Goal: Navigation & Orientation: Find specific page/section

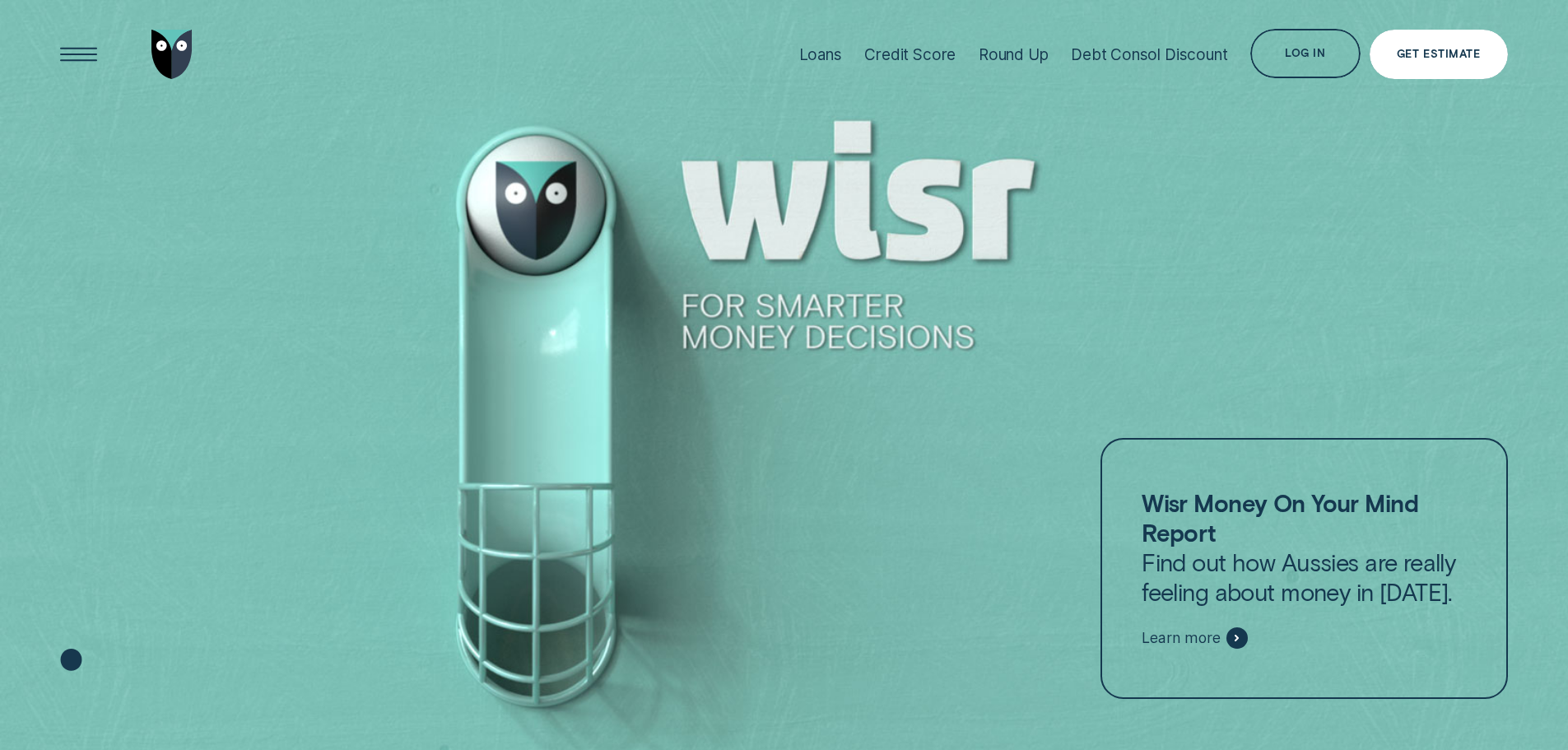
click at [1432, 50] on div "Get Estimate" at bounding box center [1438, 55] width 83 height 10
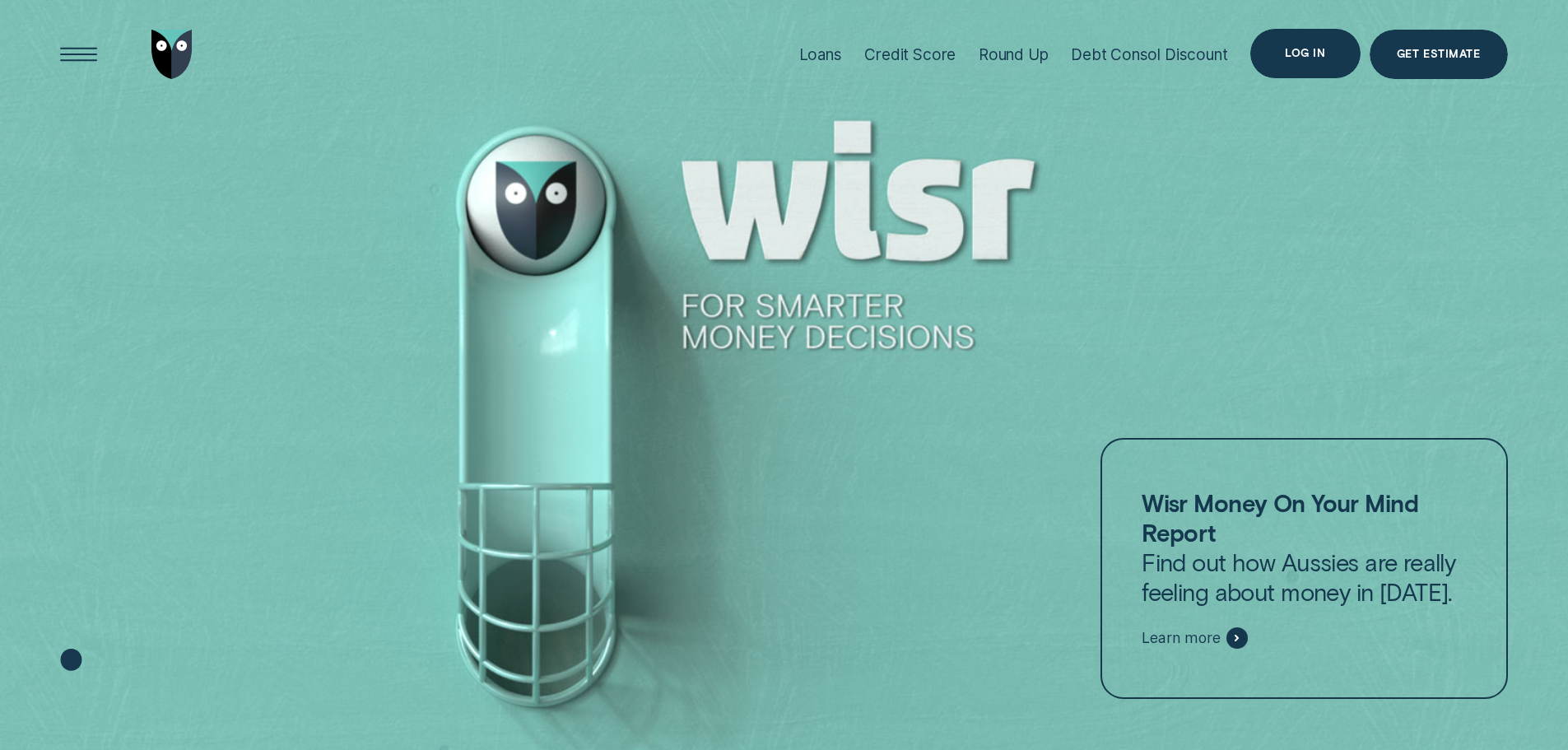
click at [1298, 42] on div "Log in" at bounding box center [1305, 54] width 110 height 50
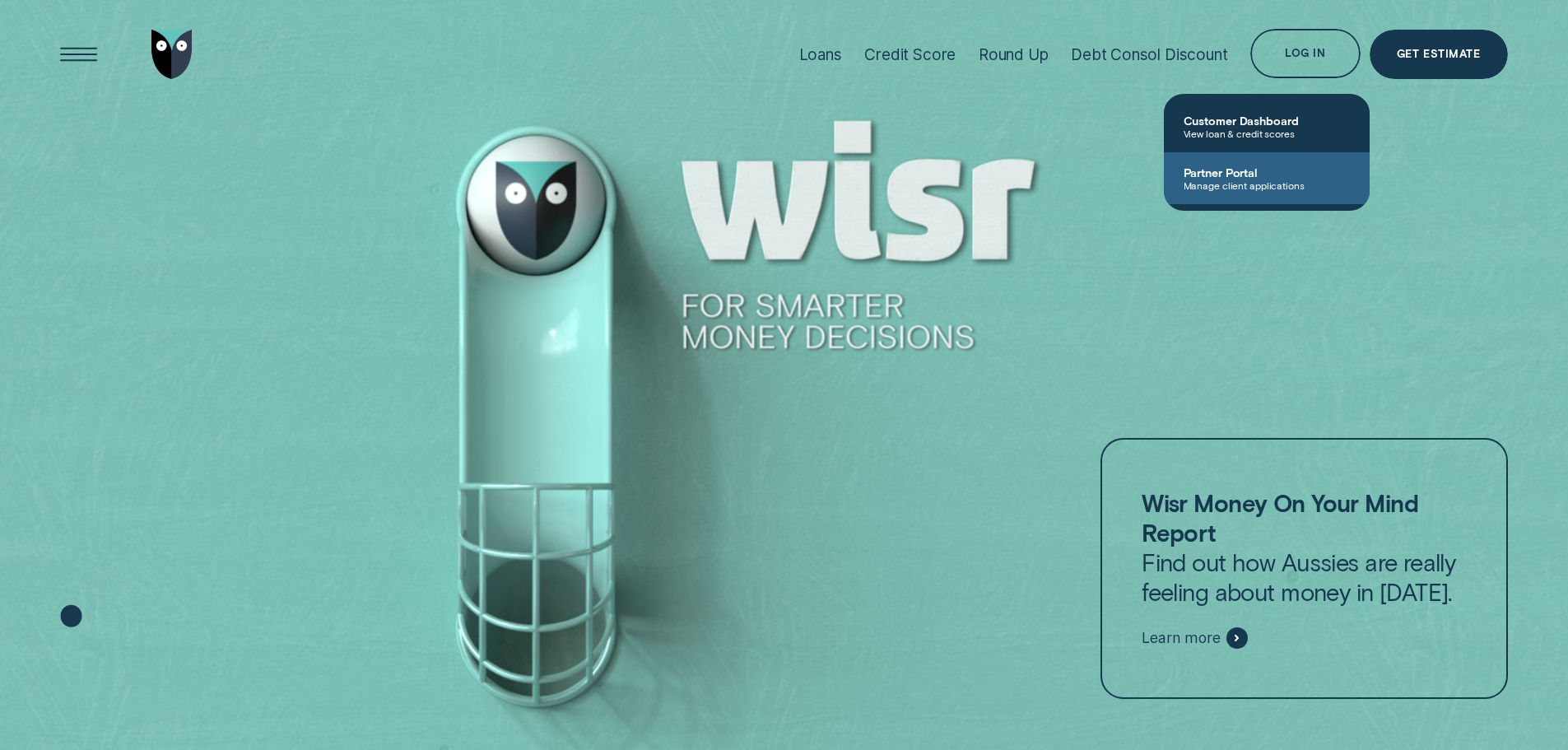
click at [1235, 177] on span "Partner Portal" at bounding box center [1266, 172] width 166 height 14
